Goal: Task Accomplishment & Management: Manage account settings

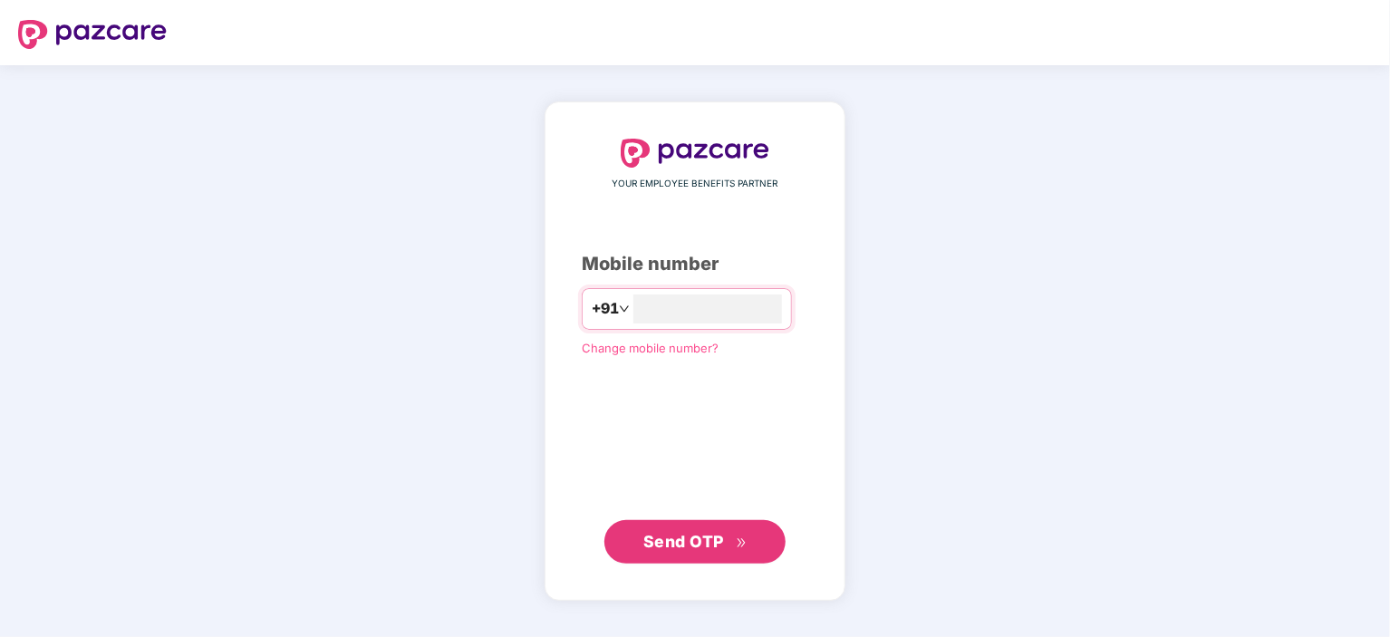
type input "**********"
click at [710, 529] on span "Send OTP" at bounding box center [696, 541] width 104 height 25
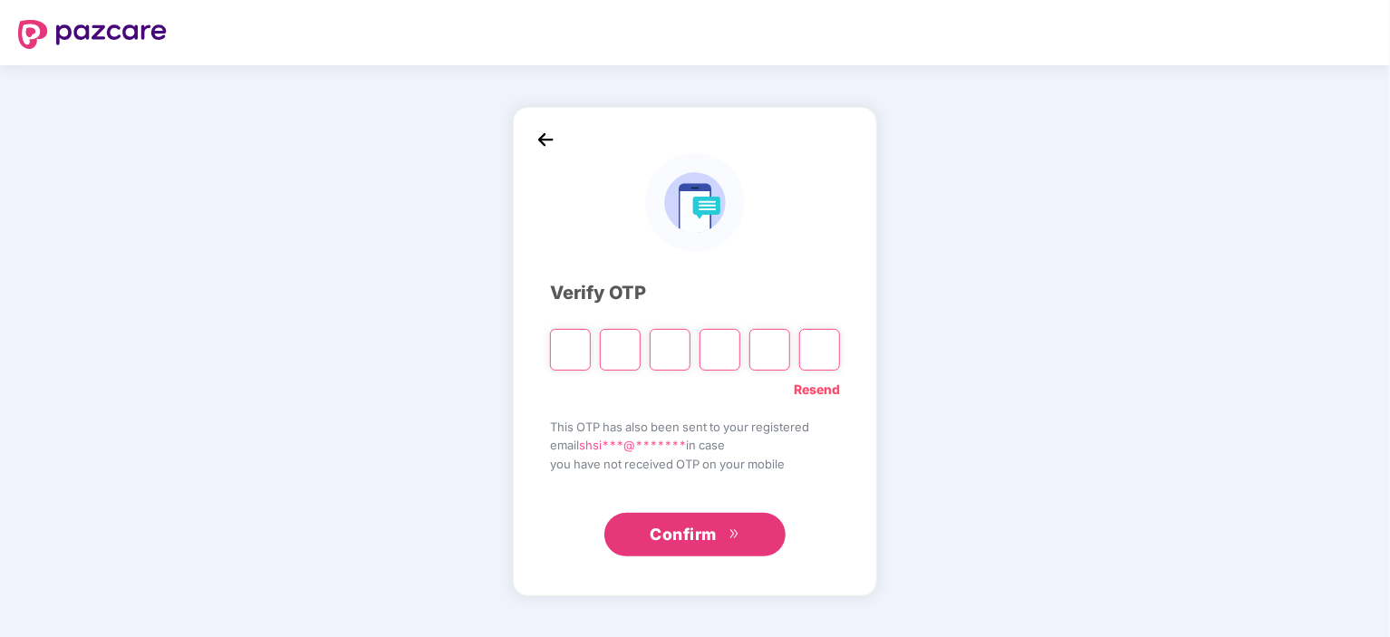
type input "*"
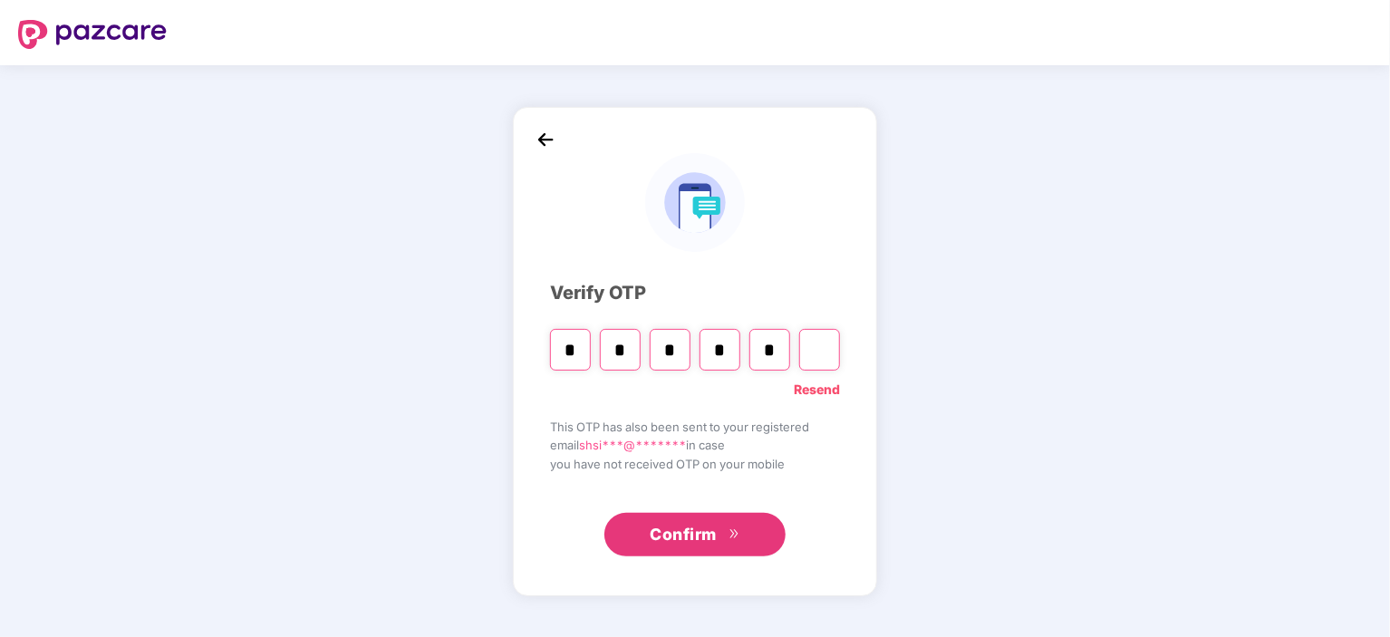
type input "*"
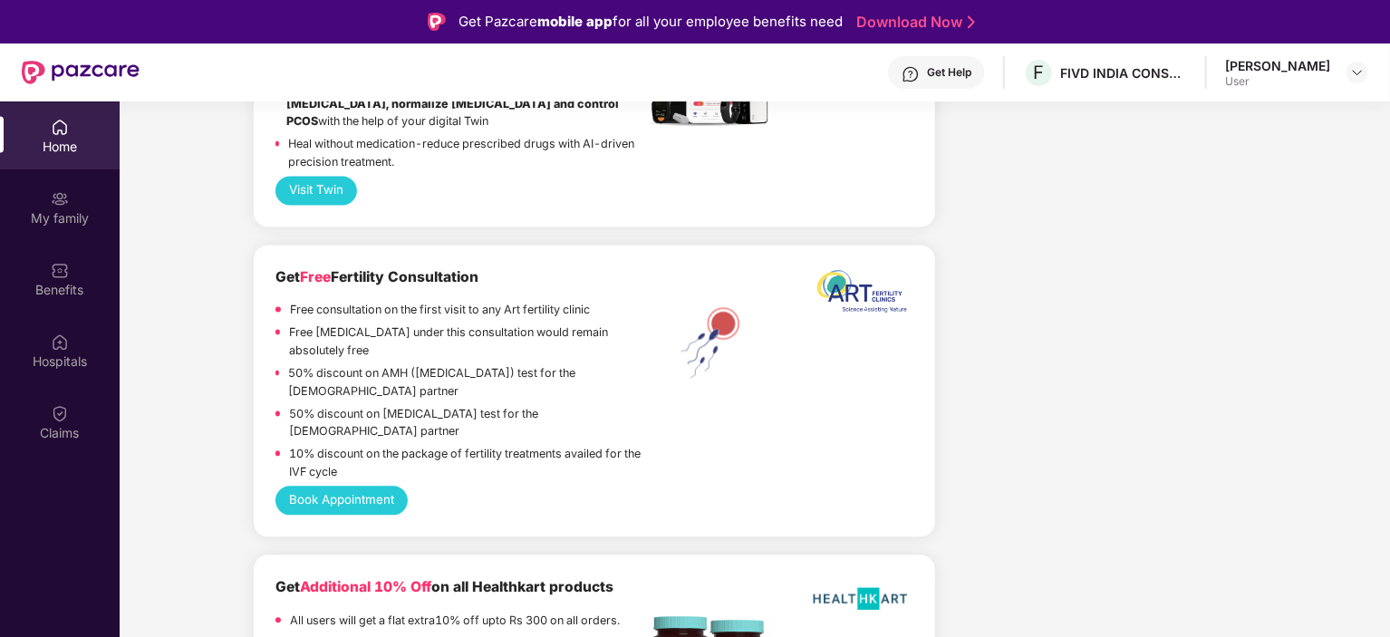
scroll to position [1903, 0]
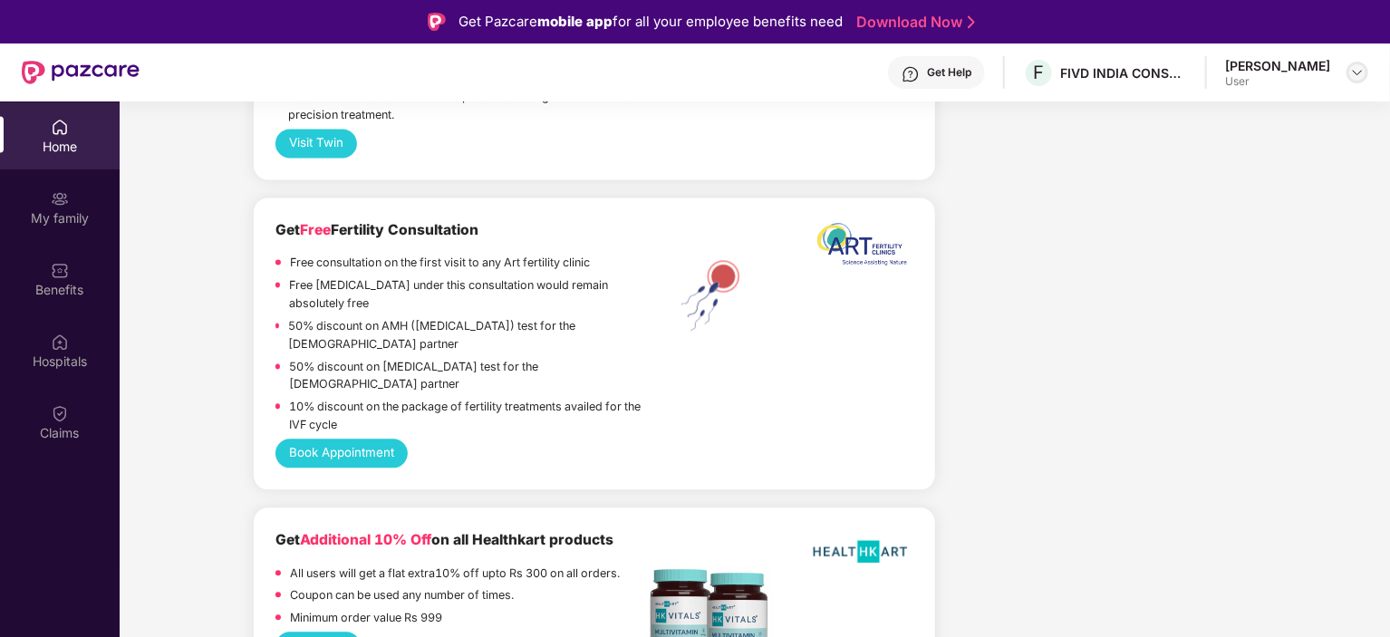
click at [1354, 75] on img at bounding box center [1357, 72] width 15 height 15
click at [1262, 155] on div "Logout S [PERSON_NAME] User" at bounding box center [1273, 143] width 236 height 112
click at [1360, 73] on img at bounding box center [1357, 72] width 15 height 15
click at [1216, 198] on div "Logout S [PERSON_NAME] User" at bounding box center [1273, 143] width 236 height 112
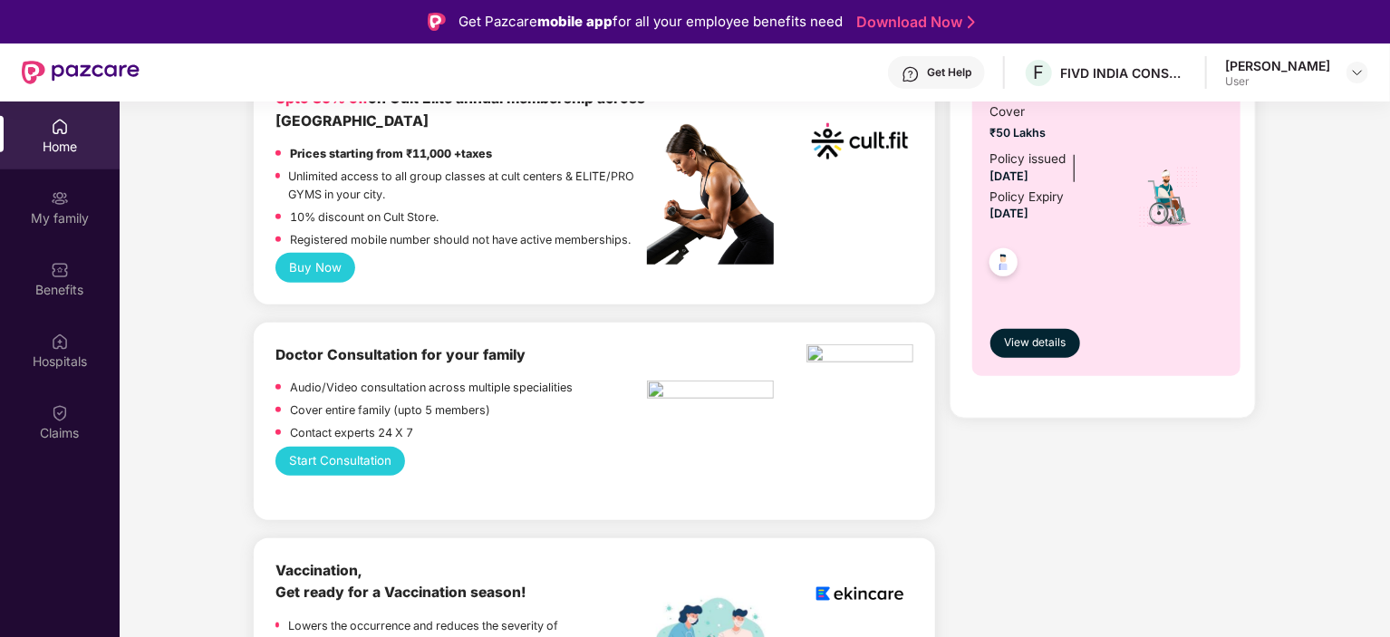
scroll to position [634, 0]
